Goal: Information Seeking & Learning: Learn about a topic

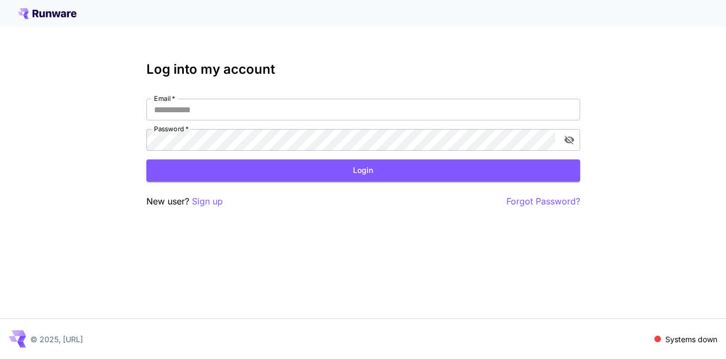
click at [70, 11] on icon at bounding box center [47, 13] width 59 height 11
click at [45, 15] on icon at bounding box center [47, 13] width 59 height 11
click at [57, 333] on p "© 2025, Runware.ai" at bounding box center [56, 338] width 53 height 11
click at [44, 19] on div at bounding box center [363, 13] width 726 height 27
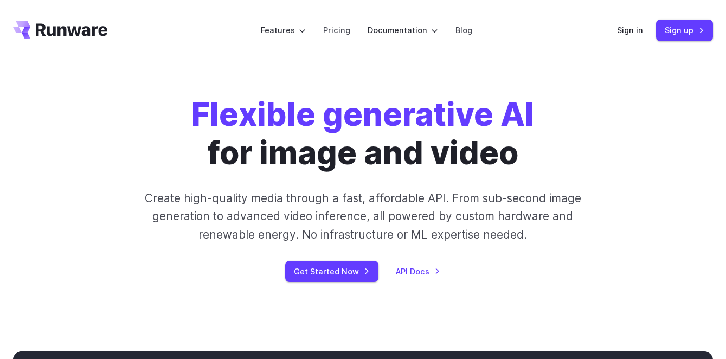
click at [255, 112] on strong "Flexible generative AI" at bounding box center [362, 114] width 343 height 38
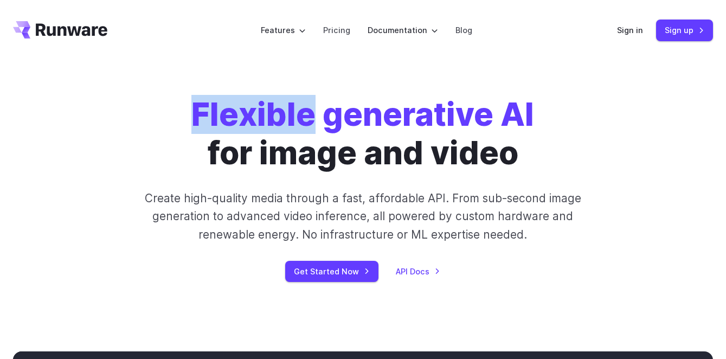
click at [255, 112] on strong "Flexible generative AI" at bounding box center [362, 114] width 343 height 38
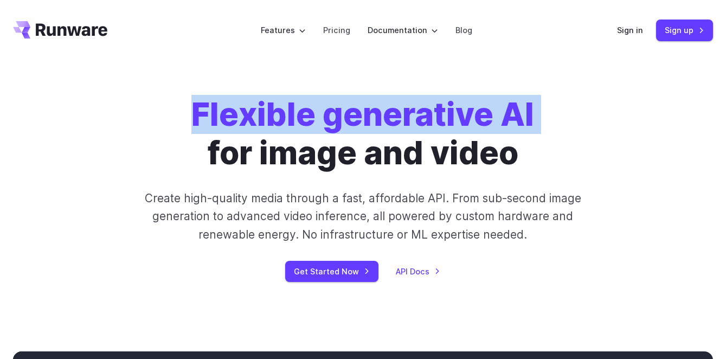
click at [270, 130] on strong "Flexible generative AI" at bounding box center [362, 114] width 343 height 38
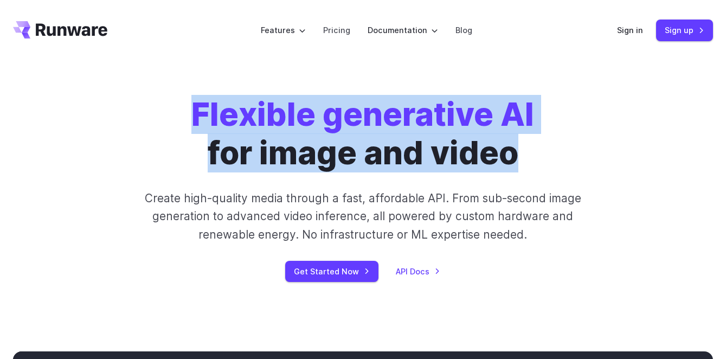
drag, startPoint x: 194, startPoint y: 105, endPoint x: 554, endPoint y: 167, distance: 365.3
click at [554, 167] on div "Flexible generative AI for image and video Create high-quality media through a …" at bounding box center [363, 188] width 560 height 186
copy h1 "Flexible generative AI for image and video"
click at [231, 192] on p "Create high-quality media through a fast, affordable API. From sub-second image…" at bounding box center [363, 216] width 448 height 54
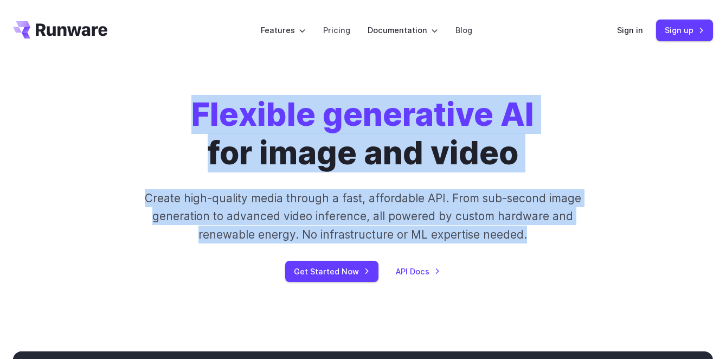
drag, startPoint x: 537, startPoint y: 236, endPoint x: 172, endPoint y: 102, distance: 388.9
click at [172, 102] on div "Flexible generative AI for image and video Create high-quality media through a …" at bounding box center [363, 188] width 560 height 186
copy div "Flexible generative AI for image and video Create high-quality media through a …"
click at [323, 158] on h1 "Flexible generative AI for image and video" at bounding box center [362, 133] width 343 height 76
